Goal: Task Accomplishment & Management: Complete application form

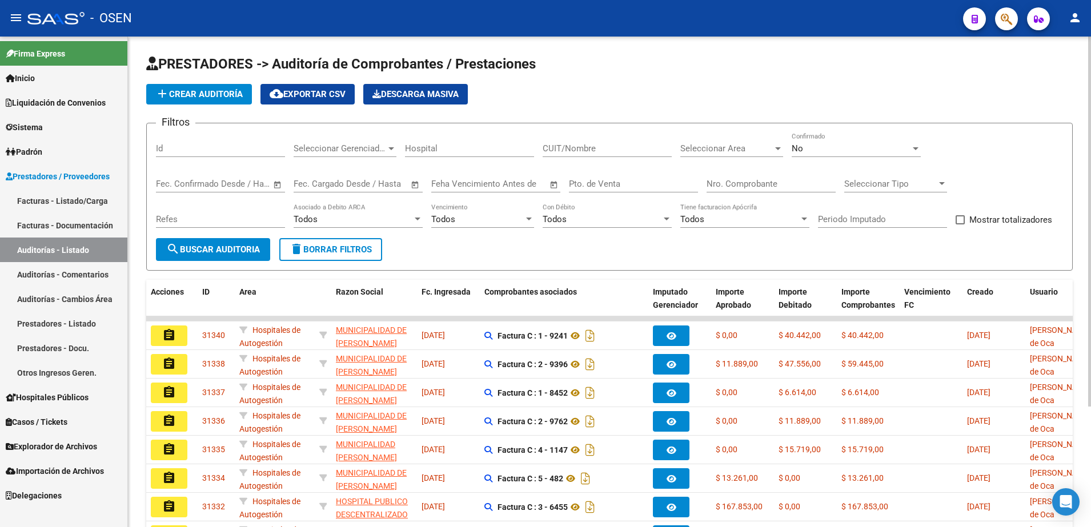
click at [259, 239] on button "search Buscar Auditoria" at bounding box center [213, 249] width 114 height 23
click at [221, 98] on span "add Crear Auditoría" at bounding box center [198, 94] width 87 height 10
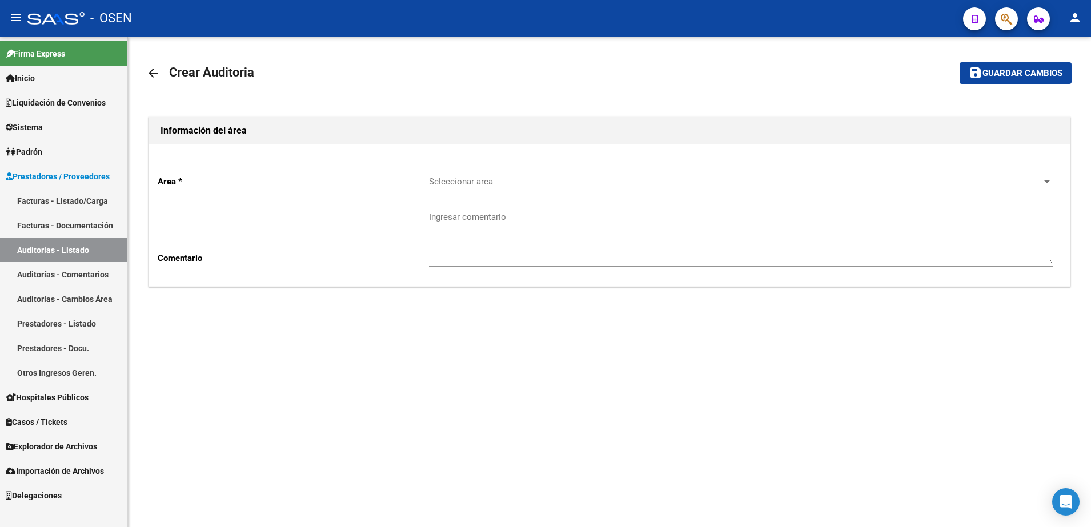
click at [439, 178] on span "Seleccionar area" at bounding box center [736, 182] width 614 height 10
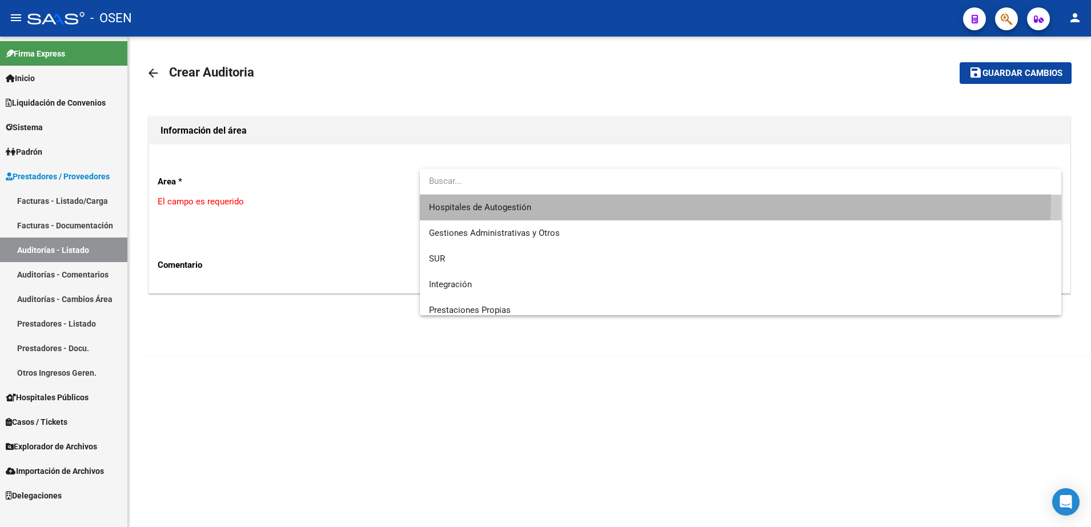
click at [465, 195] on span "Hospitales de Autogestión" at bounding box center [741, 208] width 624 height 26
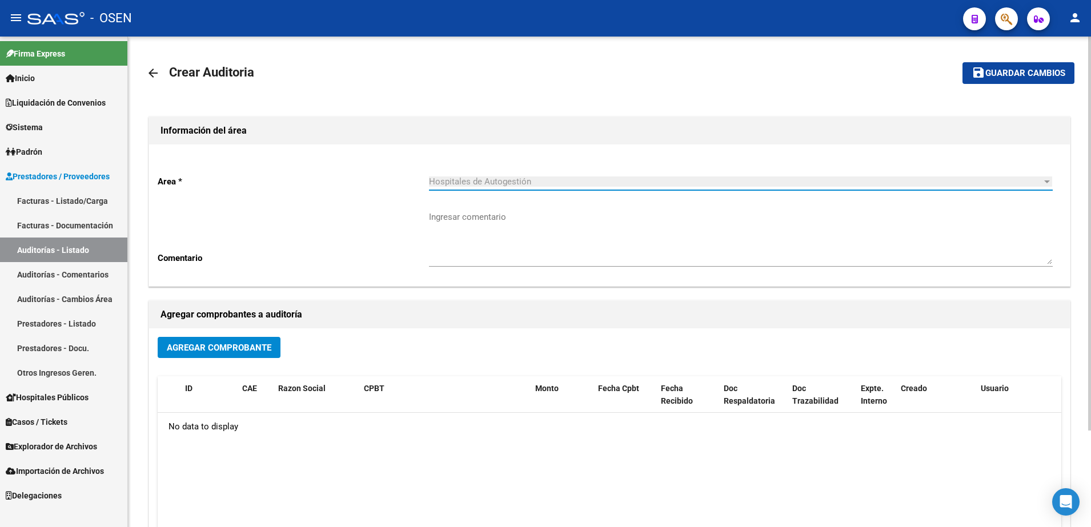
click at [244, 345] on span "Agregar Comprobante" at bounding box center [219, 348] width 105 height 10
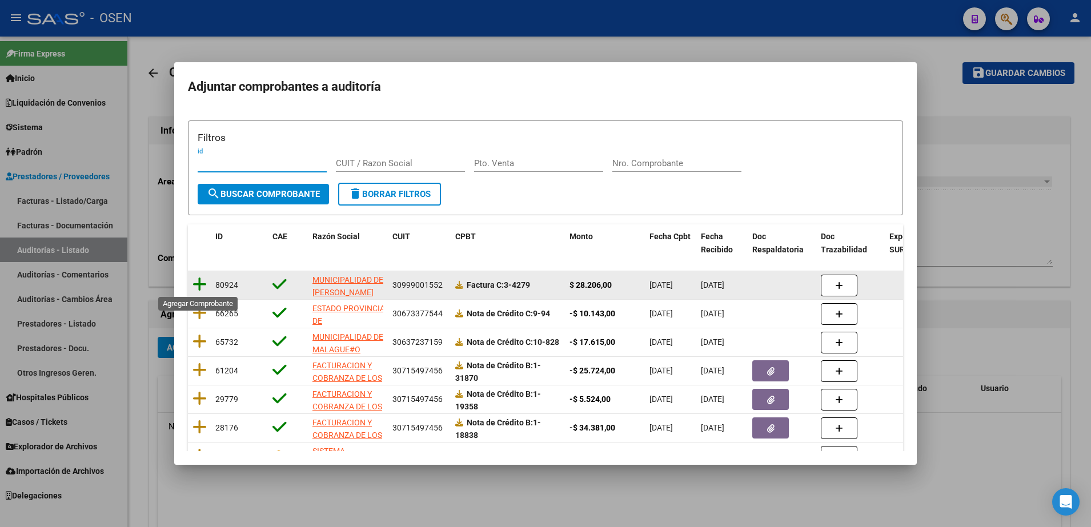
click at [199, 287] on icon at bounding box center [200, 285] width 14 height 16
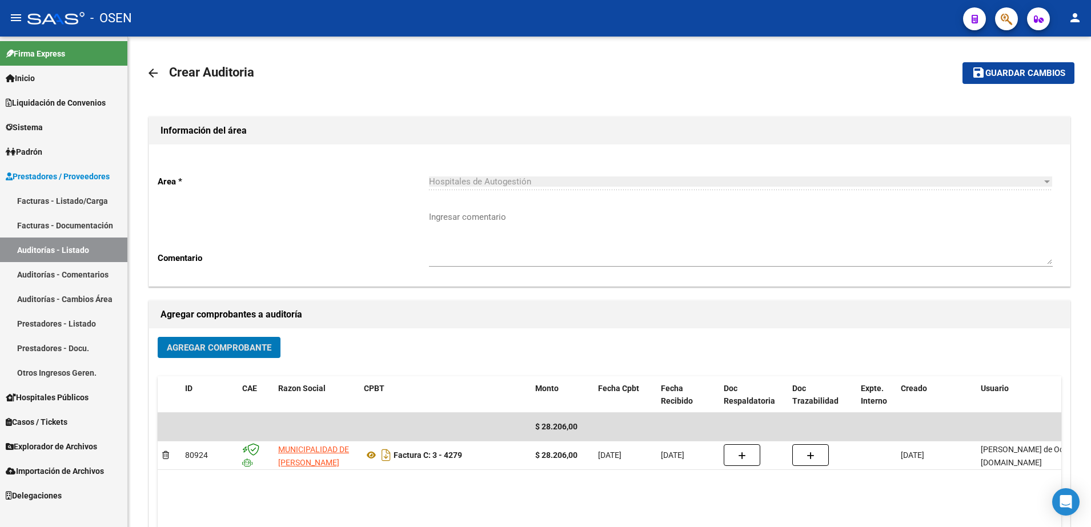
click at [992, 87] on mat-toolbar-row "save Guardar cambios" at bounding box center [978, 73] width 193 height 37
click at [995, 70] on span "Guardar cambios" at bounding box center [1026, 74] width 80 height 10
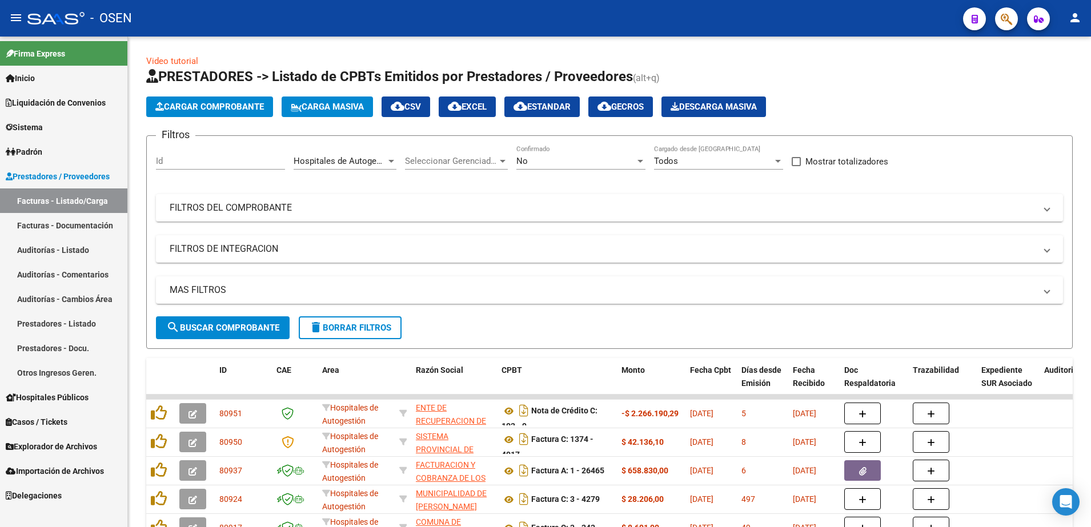
scroll to position [238, 0]
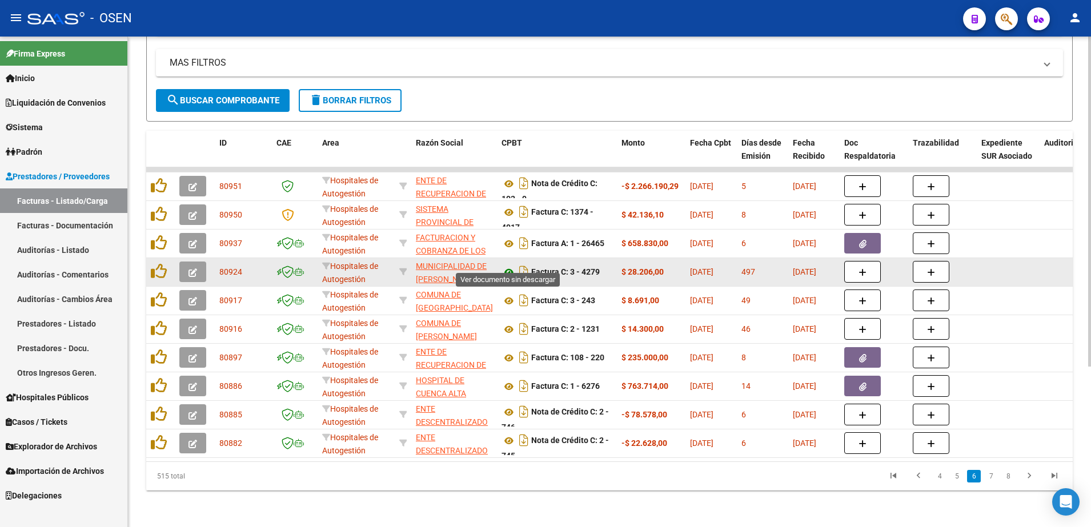
click at [511, 266] on icon at bounding box center [509, 273] width 15 height 14
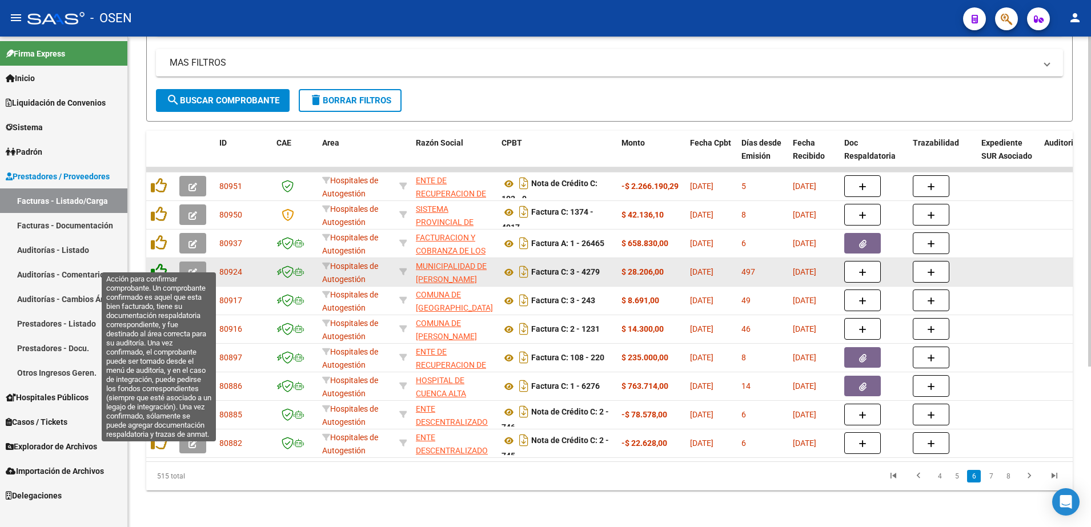
click at [161, 263] on icon at bounding box center [159, 271] width 16 height 16
